Goal: Navigation & Orientation: Find specific page/section

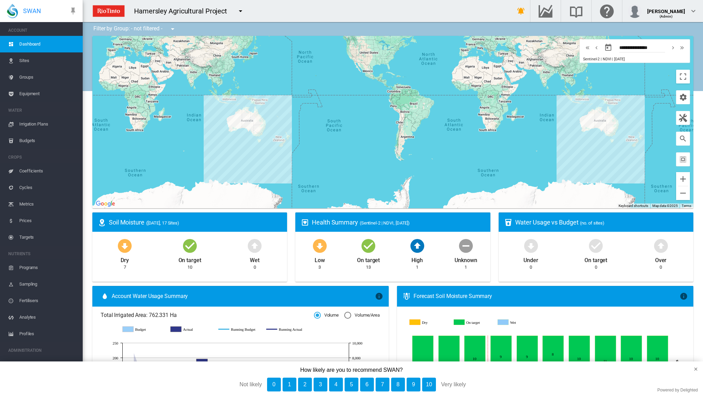
drag, startPoint x: 45, startPoint y: 60, endPoint x: 38, endPoint y: 59, distance: 7.4
click at [45, 60] on span "Sites" at bounding box center [48, 60] width 58 height 17
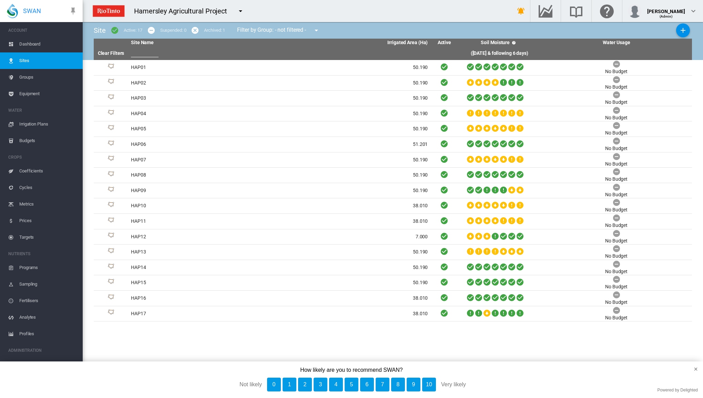
click at [37, 45] on span "Dashboard" at bounding box center [48, 44] width 58 height 17
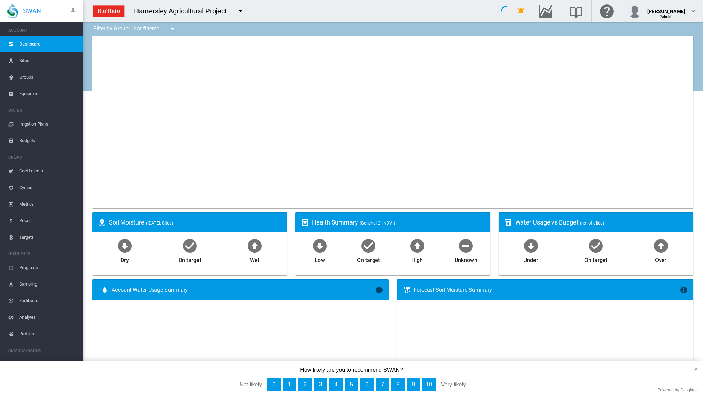
type input "**********"
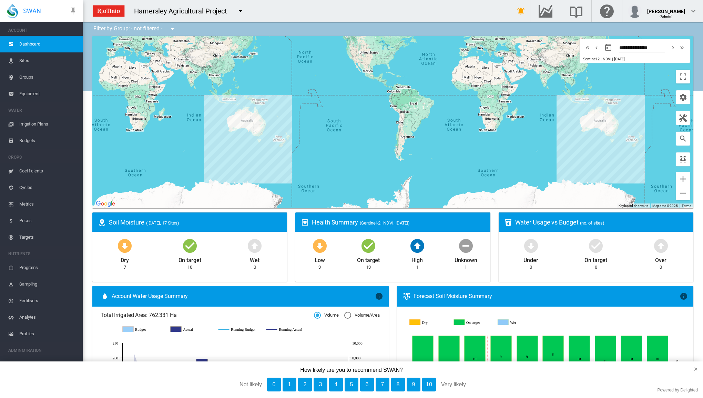
drag, startPoint x: 44, startPoint y: 96, endPoint x: 44, endPoint y: 93, distance: 3.8
click at [44, 96] on span "Equipment" at bounding box center [48, 93] width 58 height 17
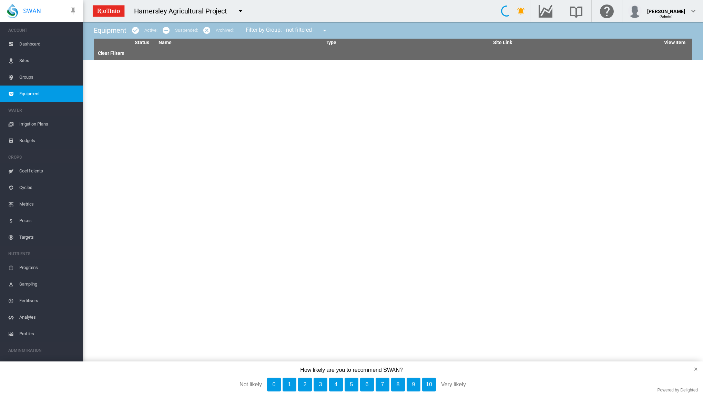
click at [40, 92] on span "Equipment" at bounding box center [48, 93] width 58 height 17
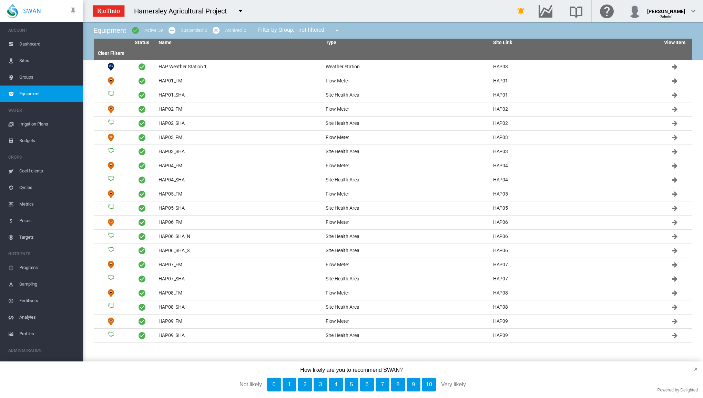
click at [37, 125] on span "Irrigation Plans" at bounding box center [48, 124] width 58 height 17
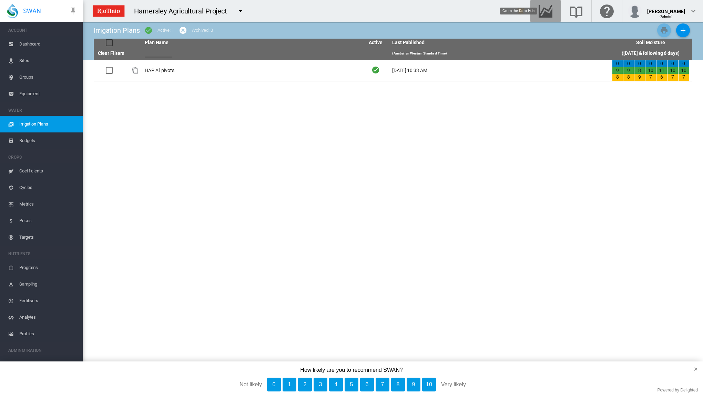
click at [550, 11] on md-icon "Go to the Data Hub" at bounding box center [545, 11] width 17 height 8
click at [548, 7] on md-icon "Go to the Data Hub" at bounding box center [545, 11] width 17 height 8
